Goal: Transaction & Acquisition: Download file/media

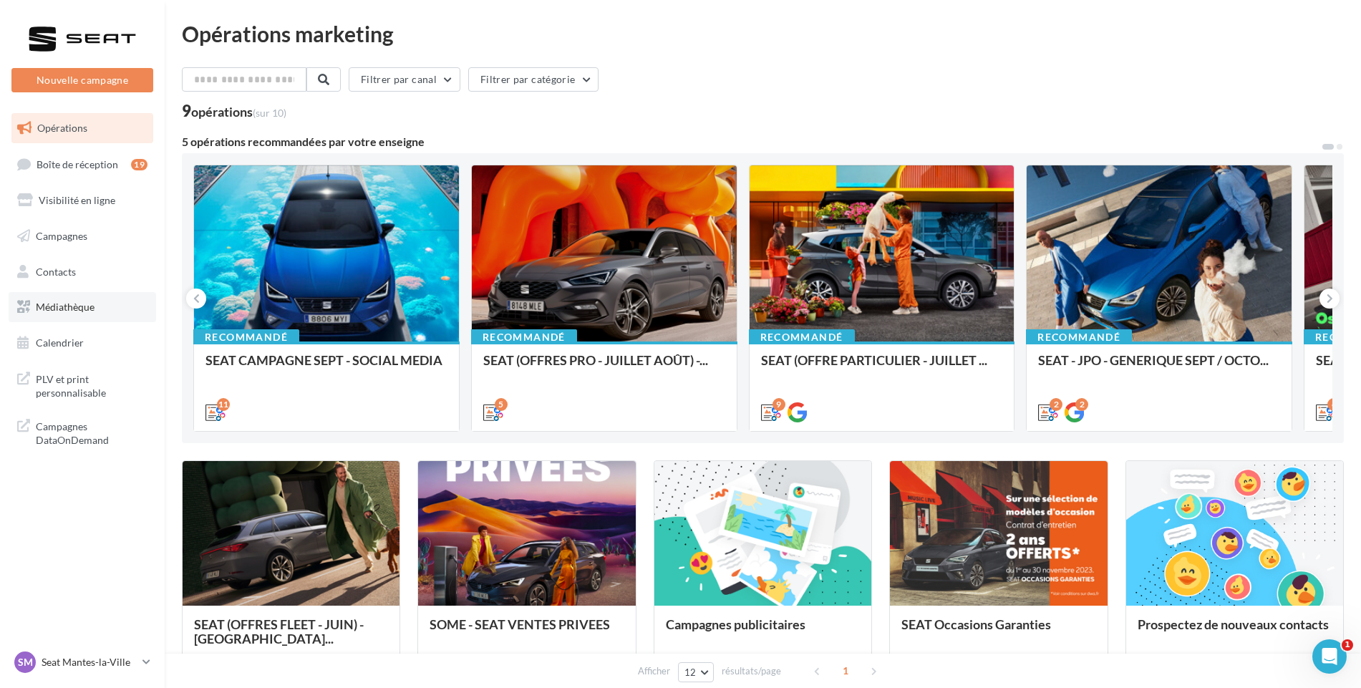
click at [70, 301] on span "Médiathèque" at bounding box center [65, 307] width 59 height 12
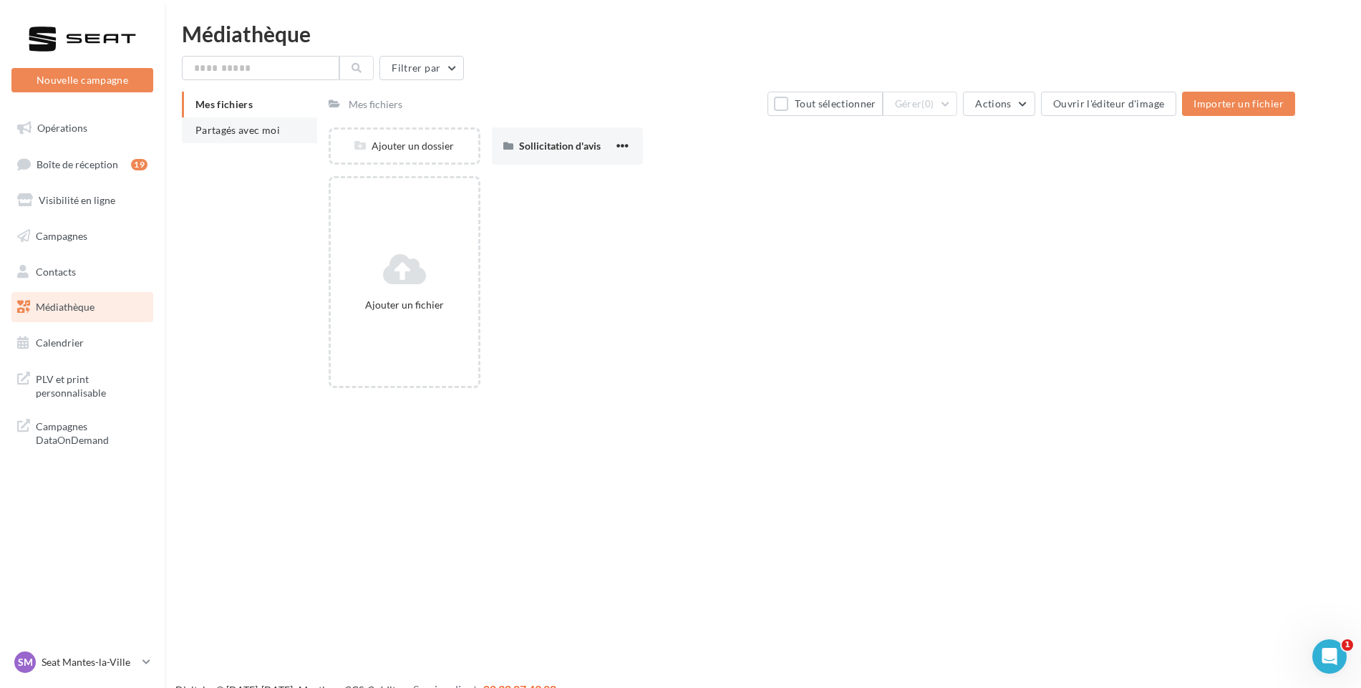
click at [263, 135] on li "Partagés avec moi" at bounding box center [249, 130] width 135 height 26
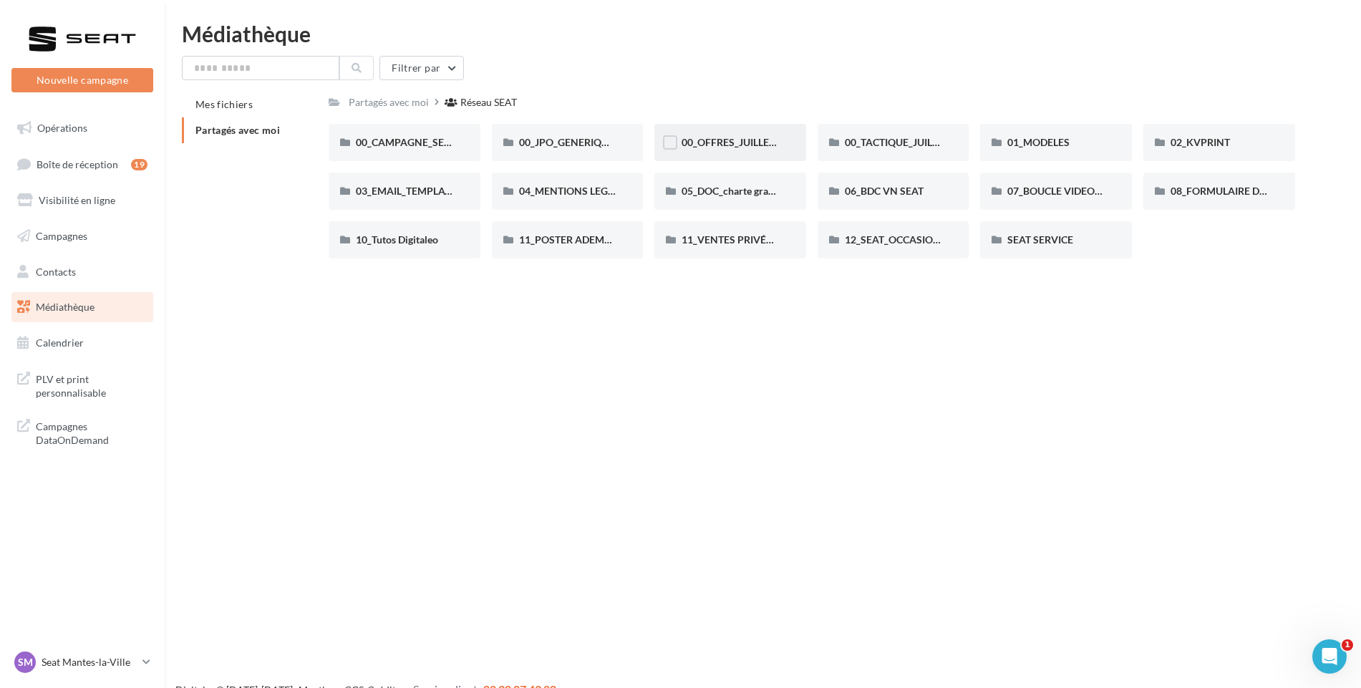
click at [783, 137] on div "00_OFFRES_JUILLET AOÛT" at bounding box center [730, 142] width 152 height 37
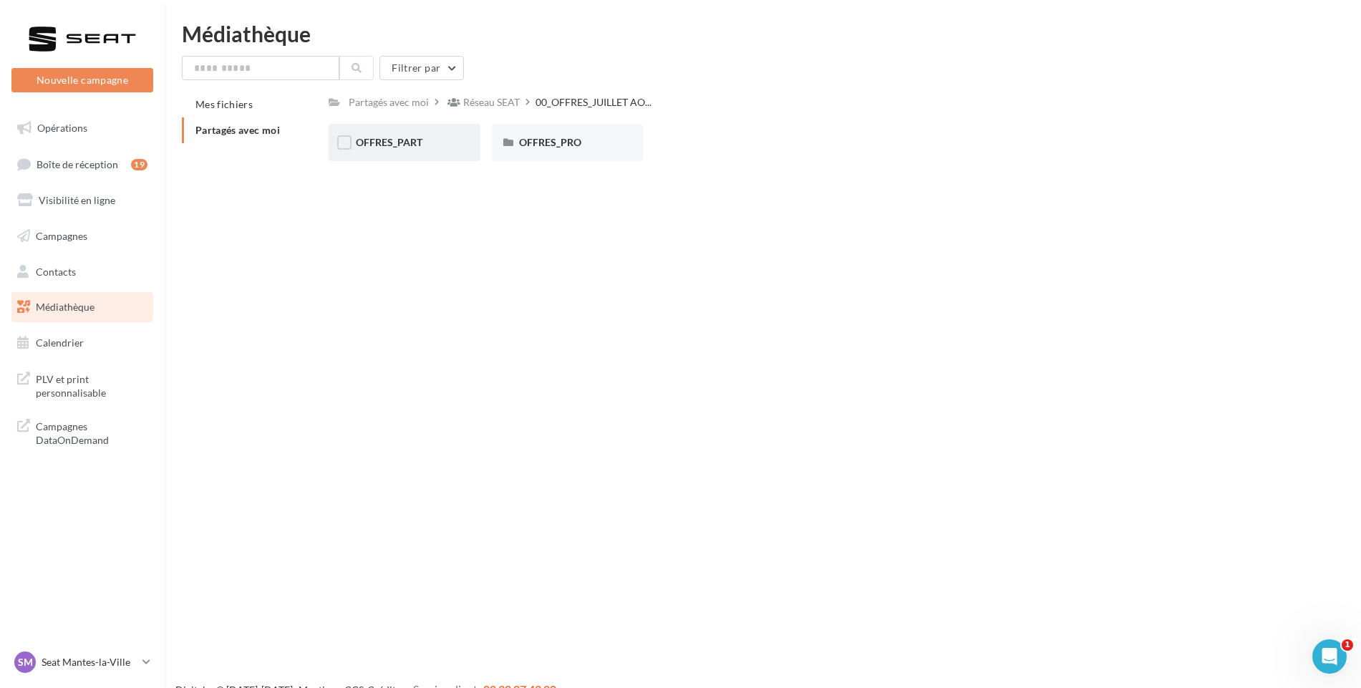
click at [393, 132] on div "OFFRES_PART" at bounding box center [405, 142] width 152 height 37
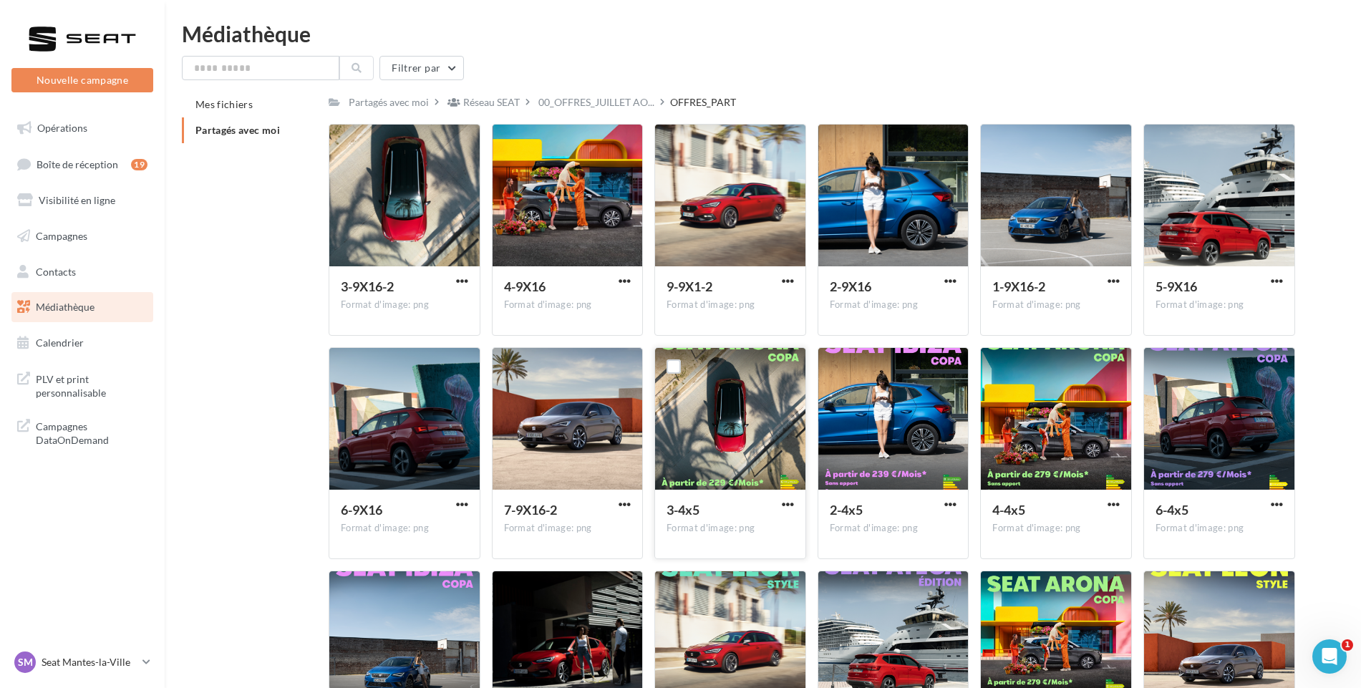
scroll to position [167, 0]
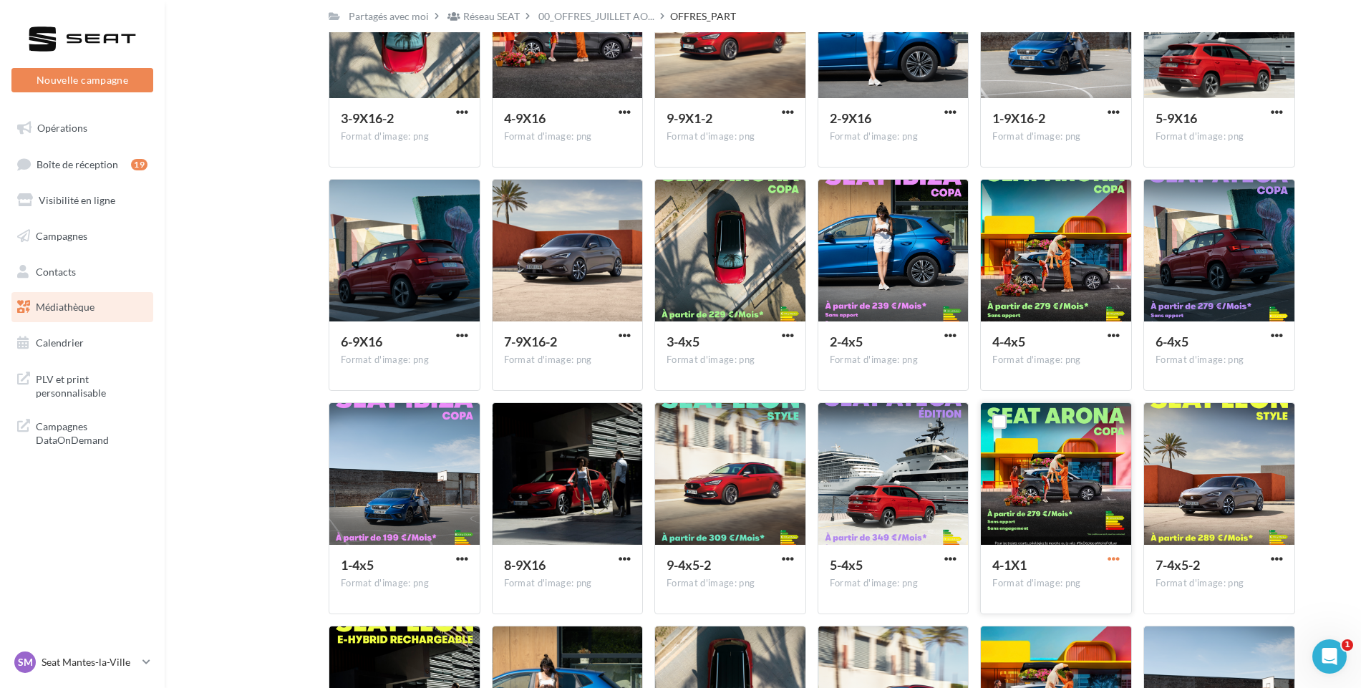
click at [1115, 558] on span "button" at bounding box center [1113, 559] width 12 height 12
click at [1088, 589] on button "Télécharger" at bounding box center [1050, 587] width 143 height 37
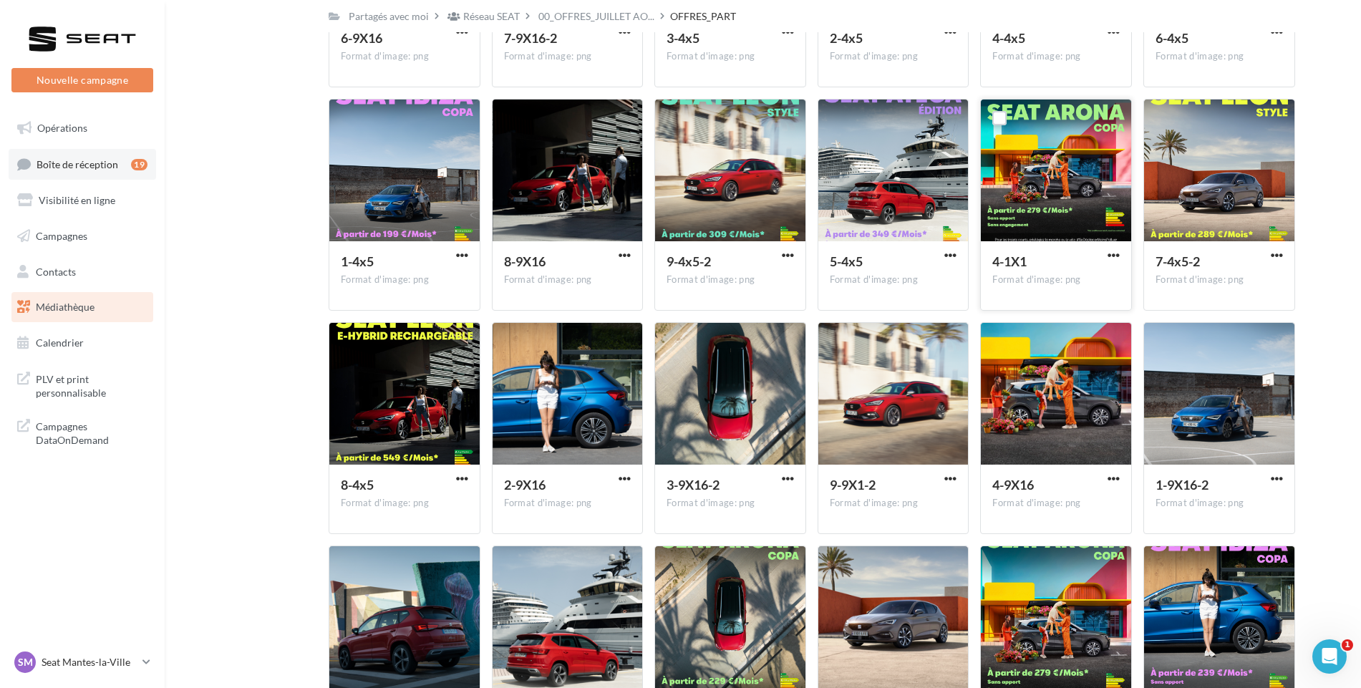
scroll to position [0, 0]
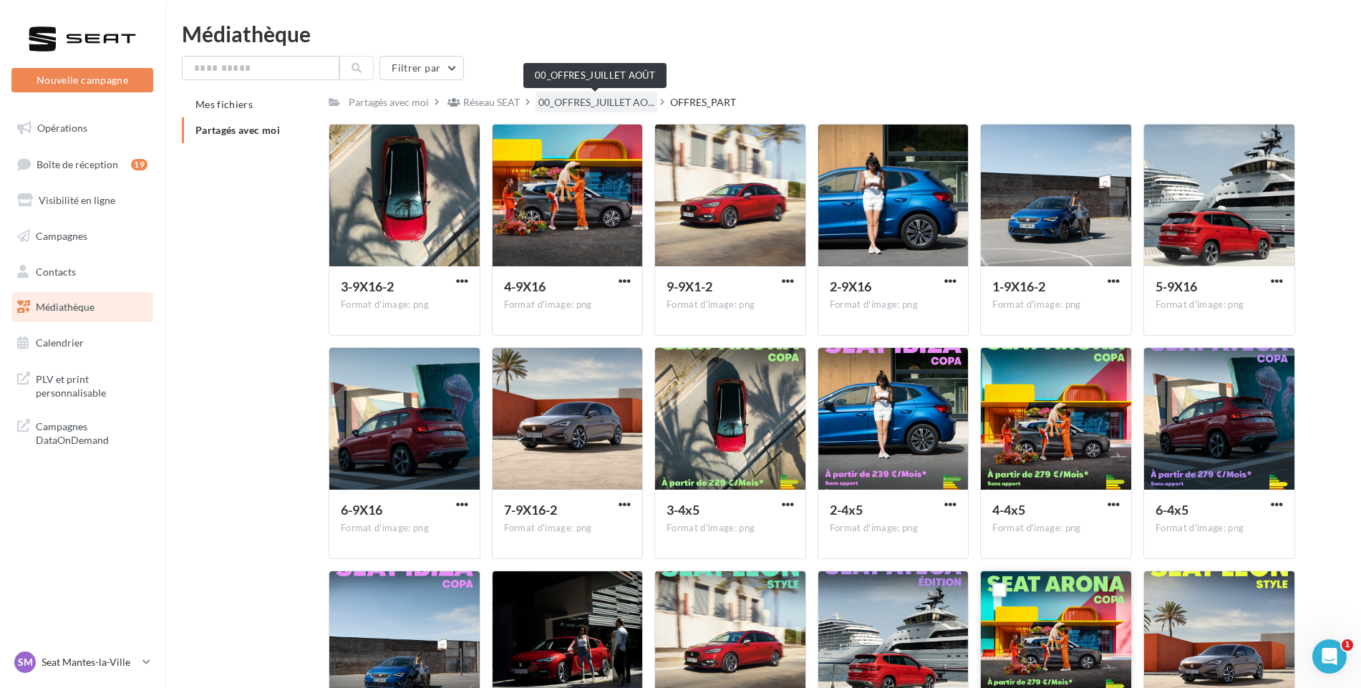
click at [585, 99] on span "00_OFFRES_JUILLET AO..." at bounding box center [596, 102] width 116 height 14
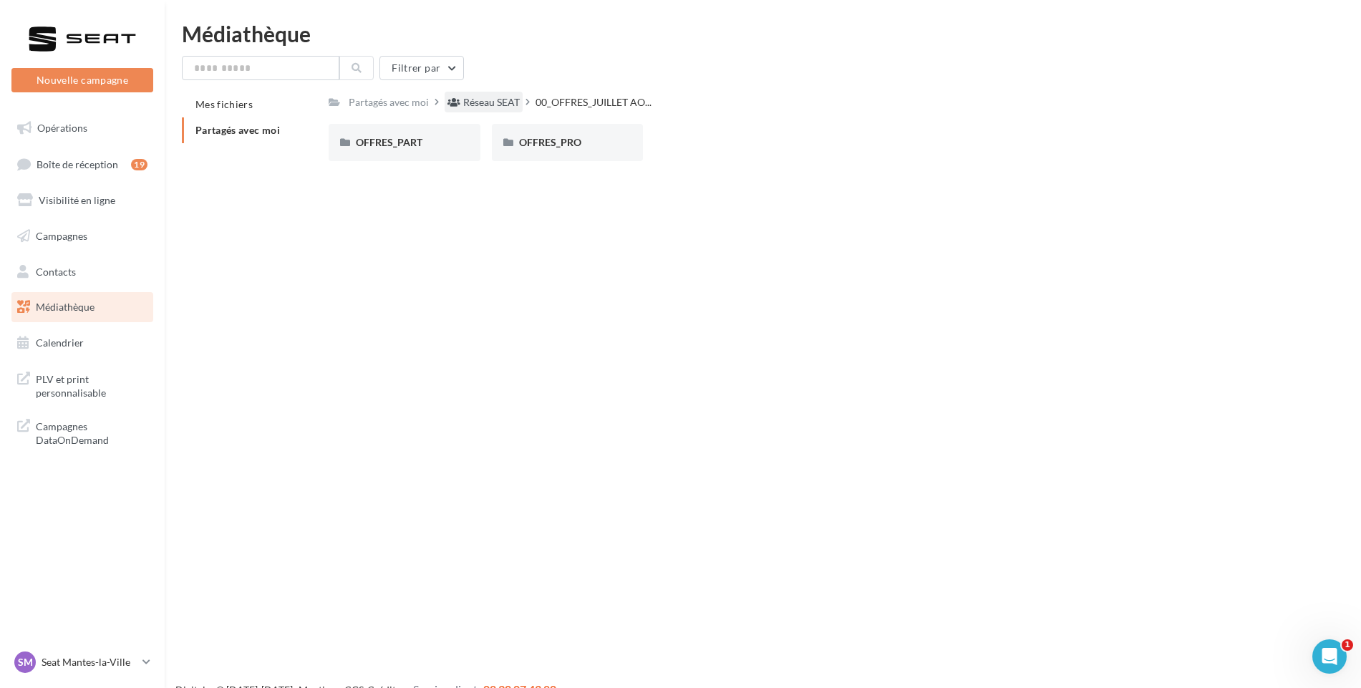
click at [497, 102] on div "Réseau SEAT" at bounding box center [491, 102] width 57 height 14
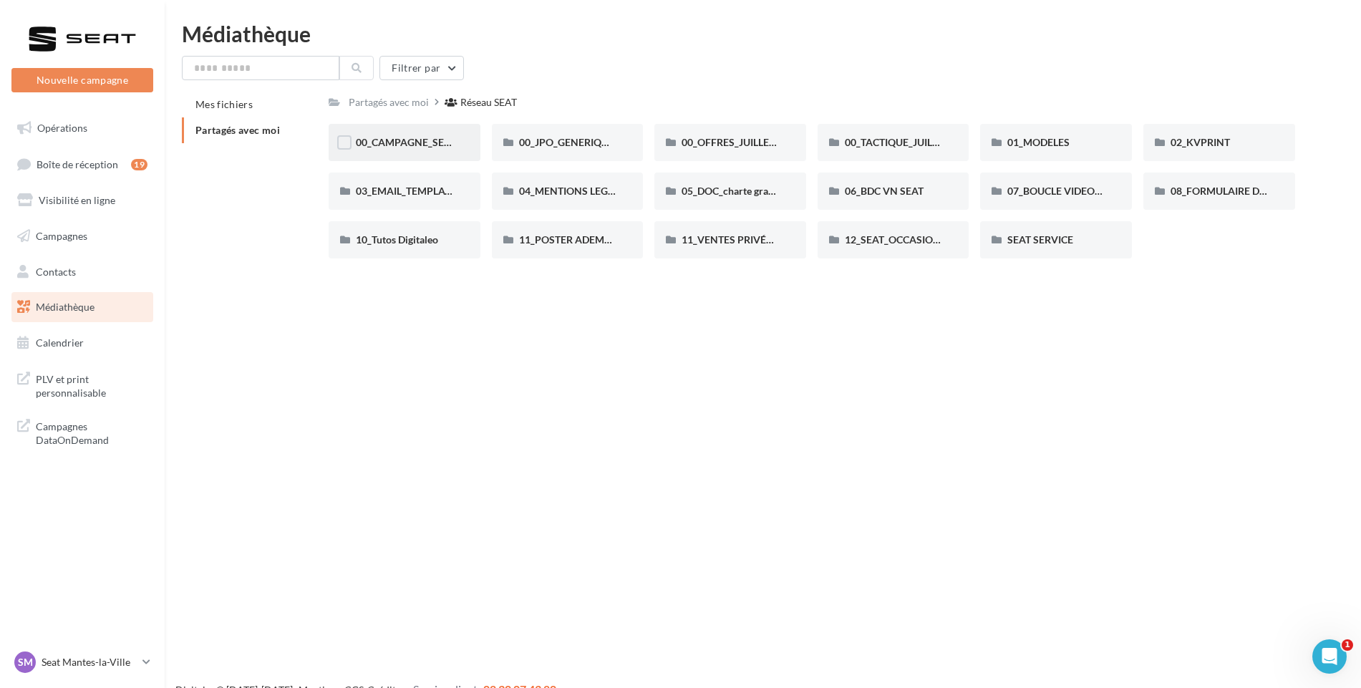
click at [457, 139] on div "00_CAMPAGNE_SEPTEMBRE" at bounding box center [405, 142] width 152 height 37
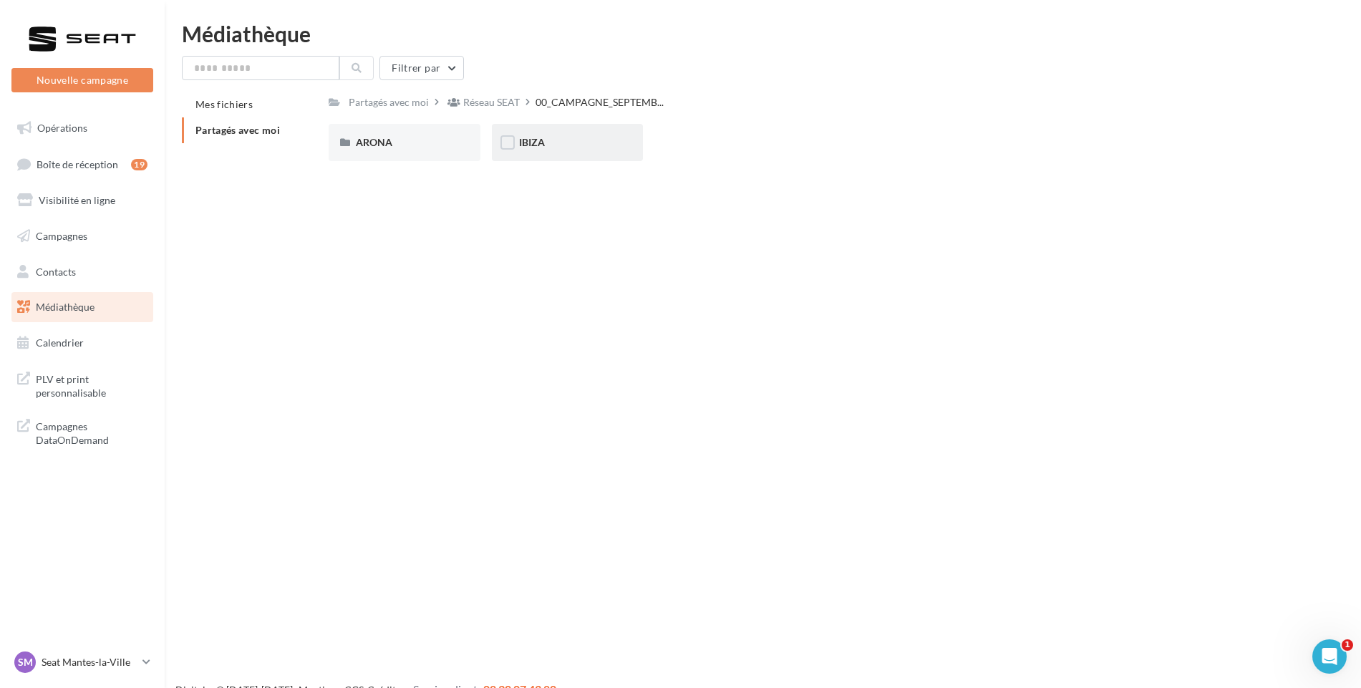
click at [572, 139] on div "IBIZA" at bounding box center [567, 142] width 97 height 14
